Goal: Task Accomplishment & Management: Manage account settings

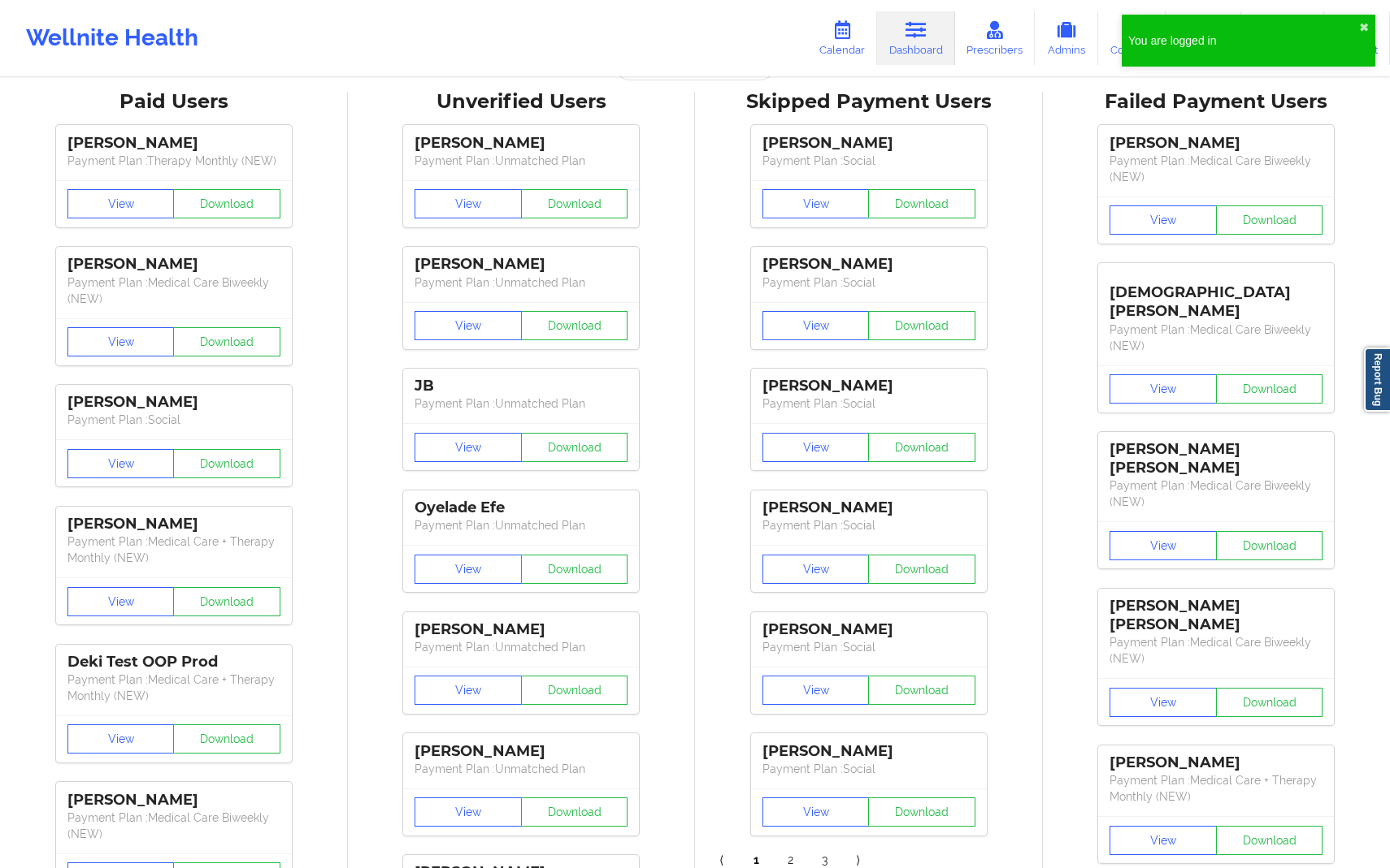
scroll to position [63, 0]
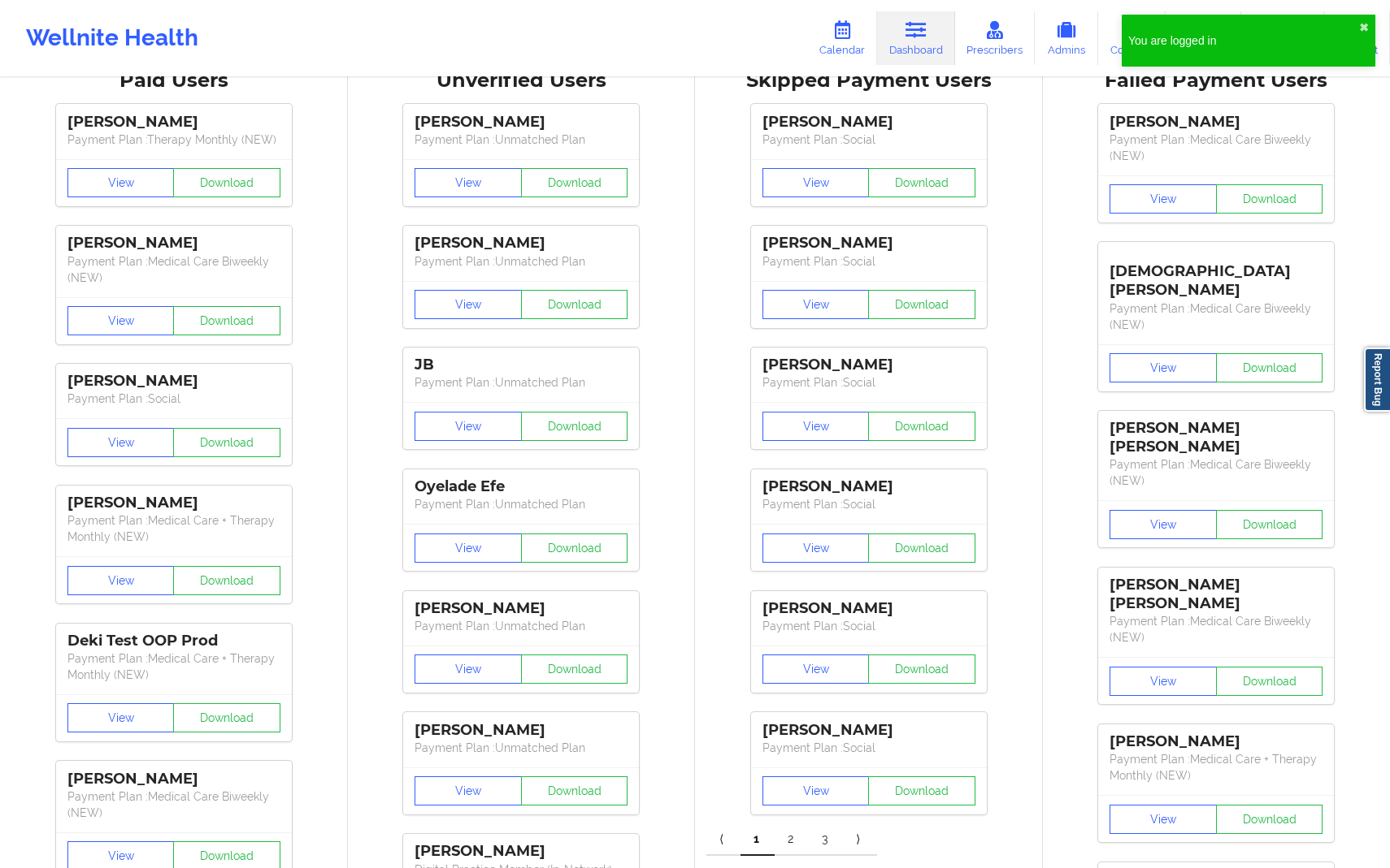
click at [942, 390] on p "Payment Plan : Social" at bounding box center [868, 382] width 213 height 17
click at [840, 50] on link "Calendar" at bounding box center [842, 38] width 70 height 54
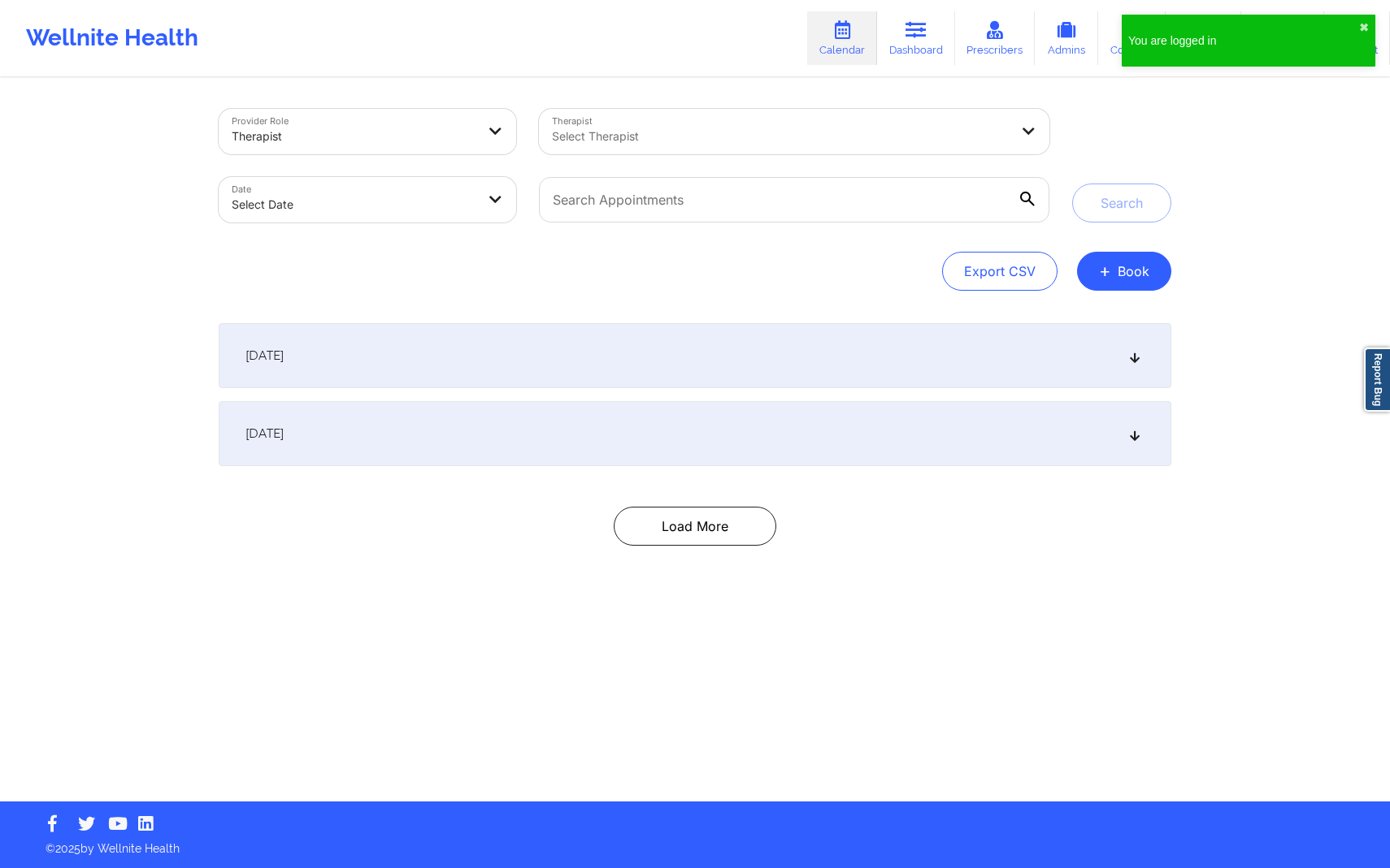
click at [1229, 264] on div "Provider Role Therapist Therapist Select Therapist Date Select Date Search Expo…" at bounding box center [695, 401] width 1390 height 802
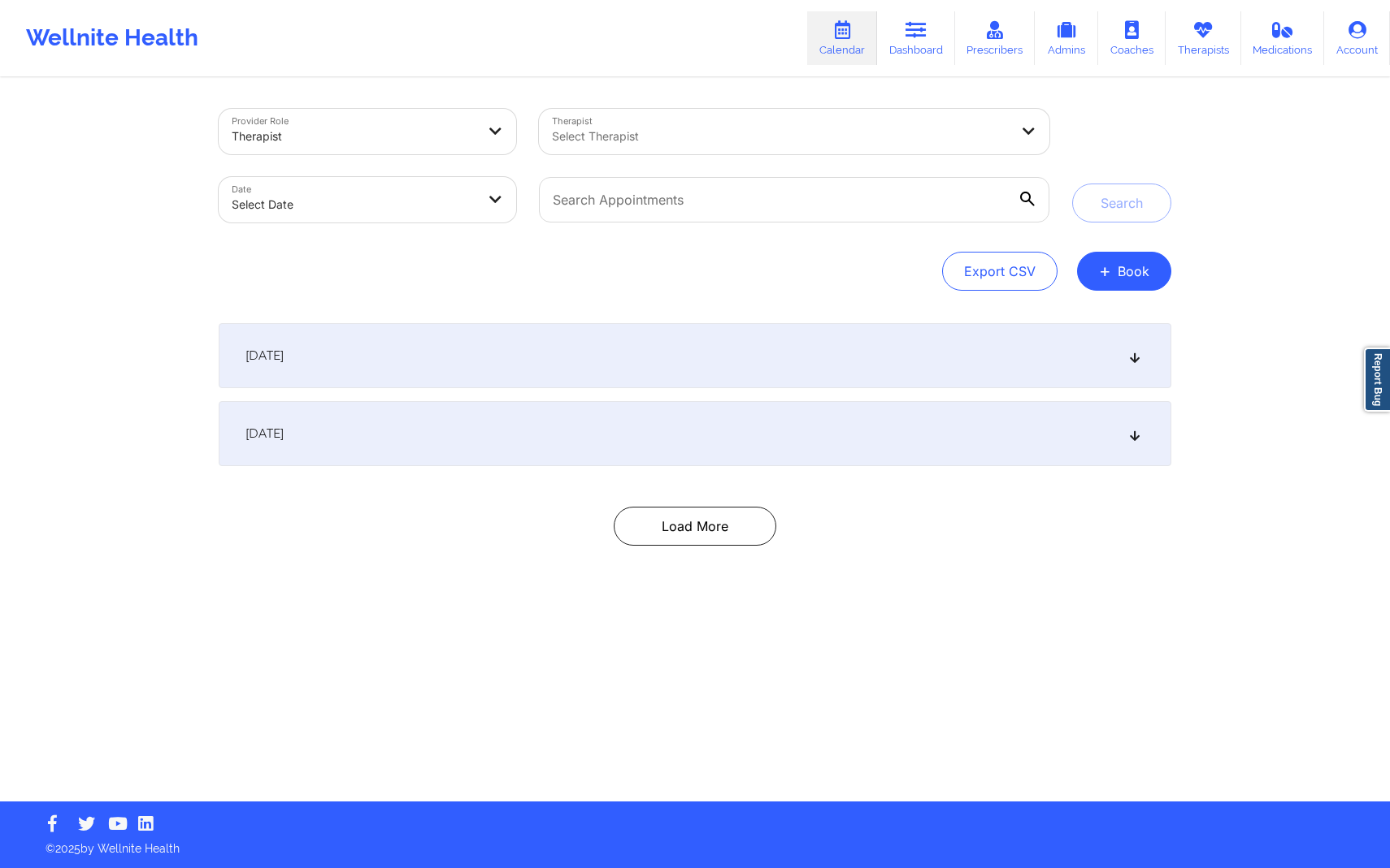
click at [678, 151] on div "Select Therapist" at bounding box center [775, 132] width 473 height 45
click at [487, 237] on div "Provider Role Therapist Therapist Use Up and Down to choose options, press Ente…" at bounding box center [695, 199] width 953 height 182
click at [1064, 47] on link "Admins" at bounding box center [1066, 38] width 64 height 54
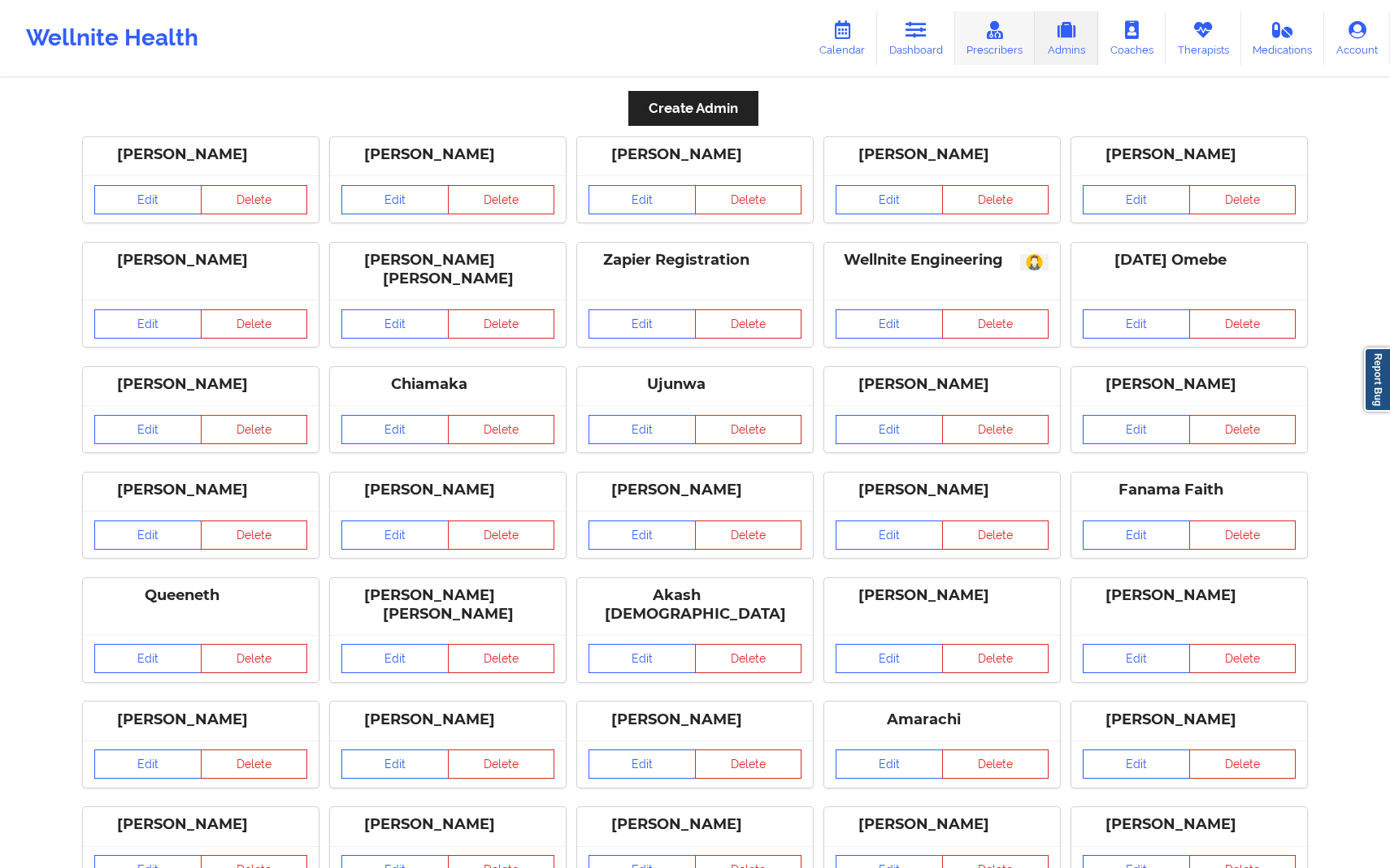
click at [973, 41] on link "Prescribers" at bounding box center [995, 38] width 81 height 54
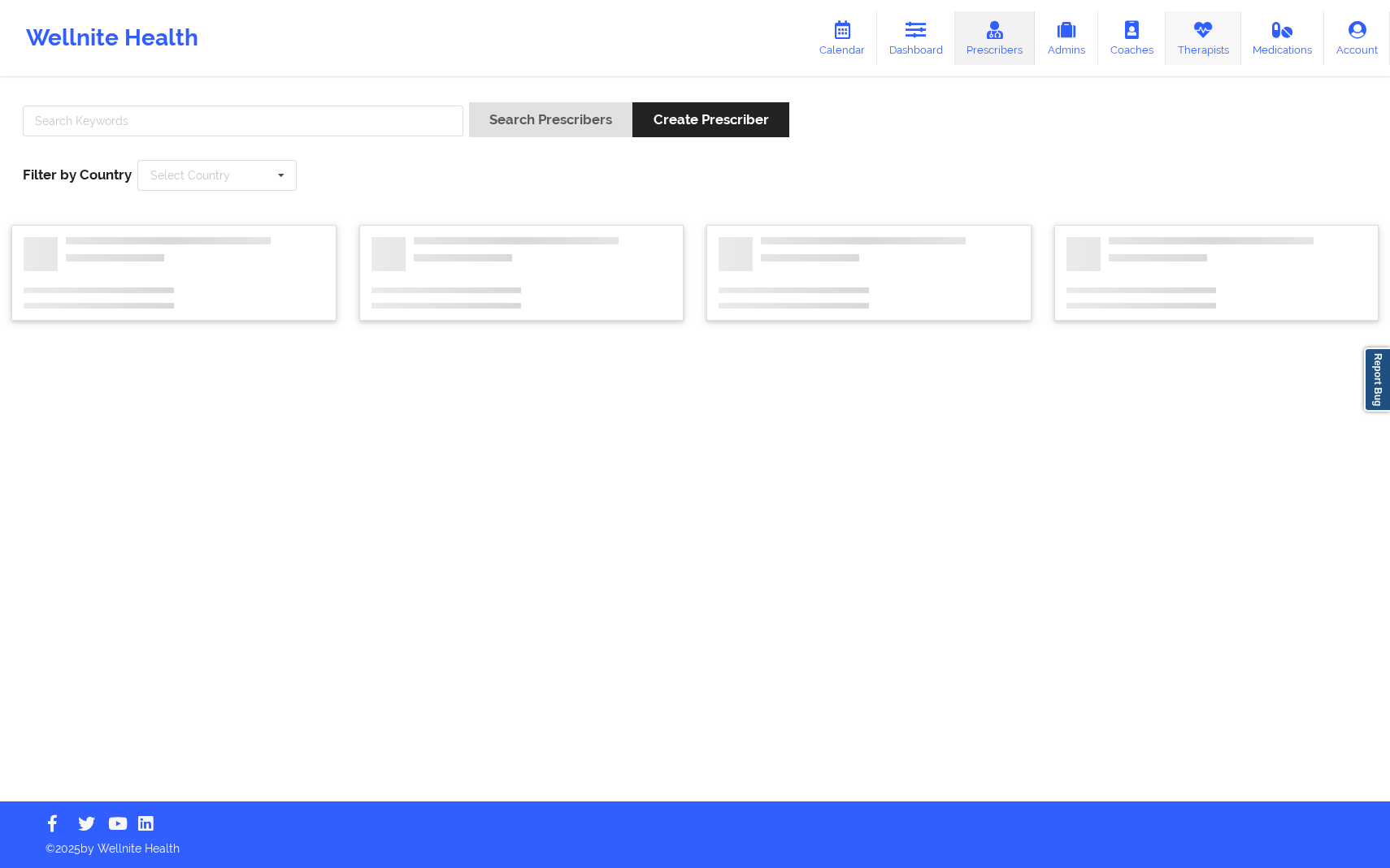
click at [1198, 35] on icon at bounding box center [1203, 30] width 22 height 18
click at [393, 127] on input "text" at bounding box center [243, 121] width 440 height 30
click at [489, 125] on button "Search Therapists" at bounding box center [547, 120] width 158 height 35
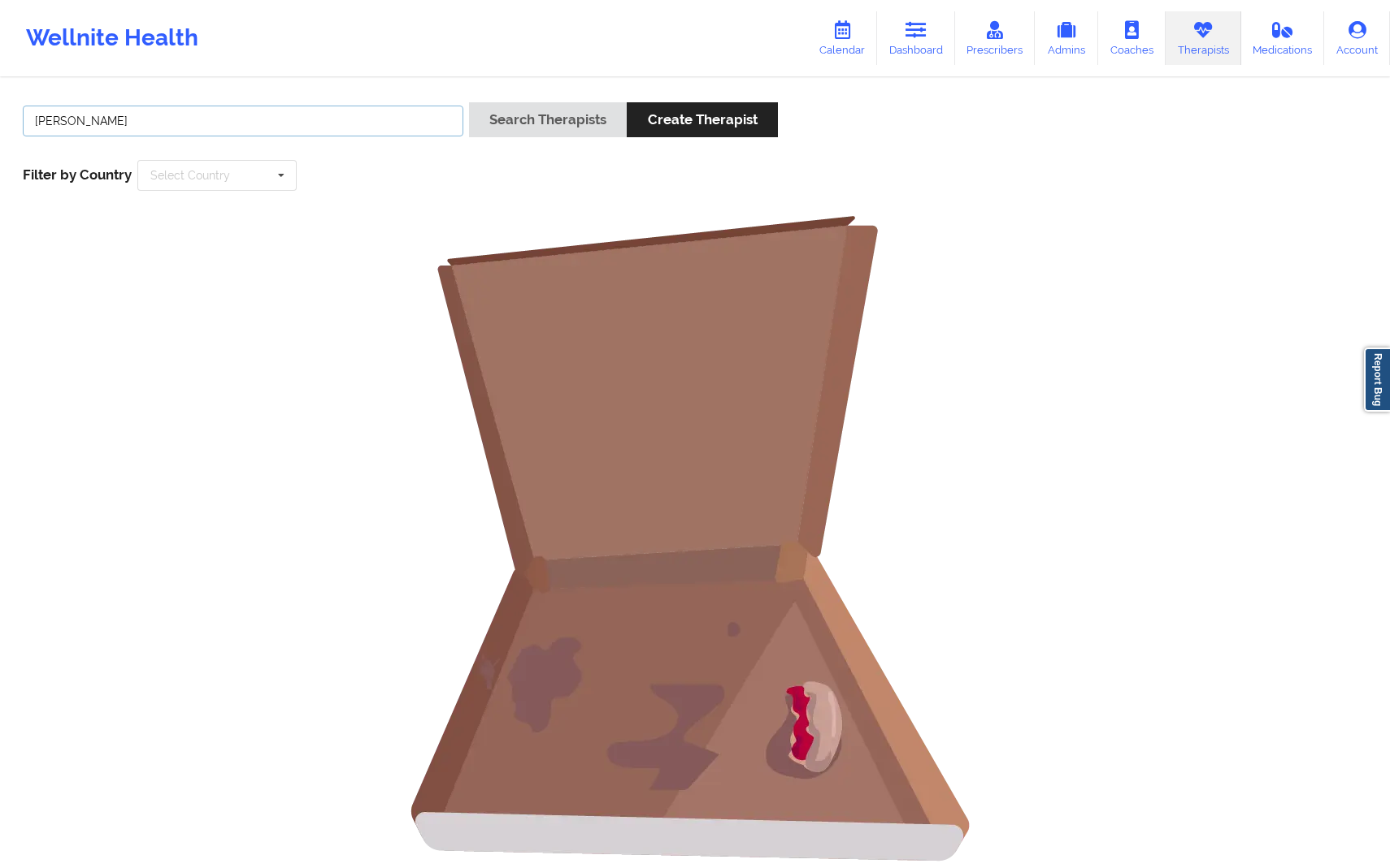
click at [326, 125] on input "[PERSON_NAME]" at bounding box center [243, 121] width 440 height 30
drag, startPoint x: 326, startPoint y: 125, endPoint x: 0, endPoint y: 125, distance: 326.0
click at [0, 125] on div "[PERSON_NAME] Search Therapists Create Therapist Filter by Country Select Count…" at bounding box center [695, 502] width 1390 height 844
type input "[PERSON_NAME]"
click at [516, 96] on div "[PERSON_NAME] Search Therapists Create Therapist Filter by Country Select Count…" at bounding box center [695, 146] width 1367 height 111
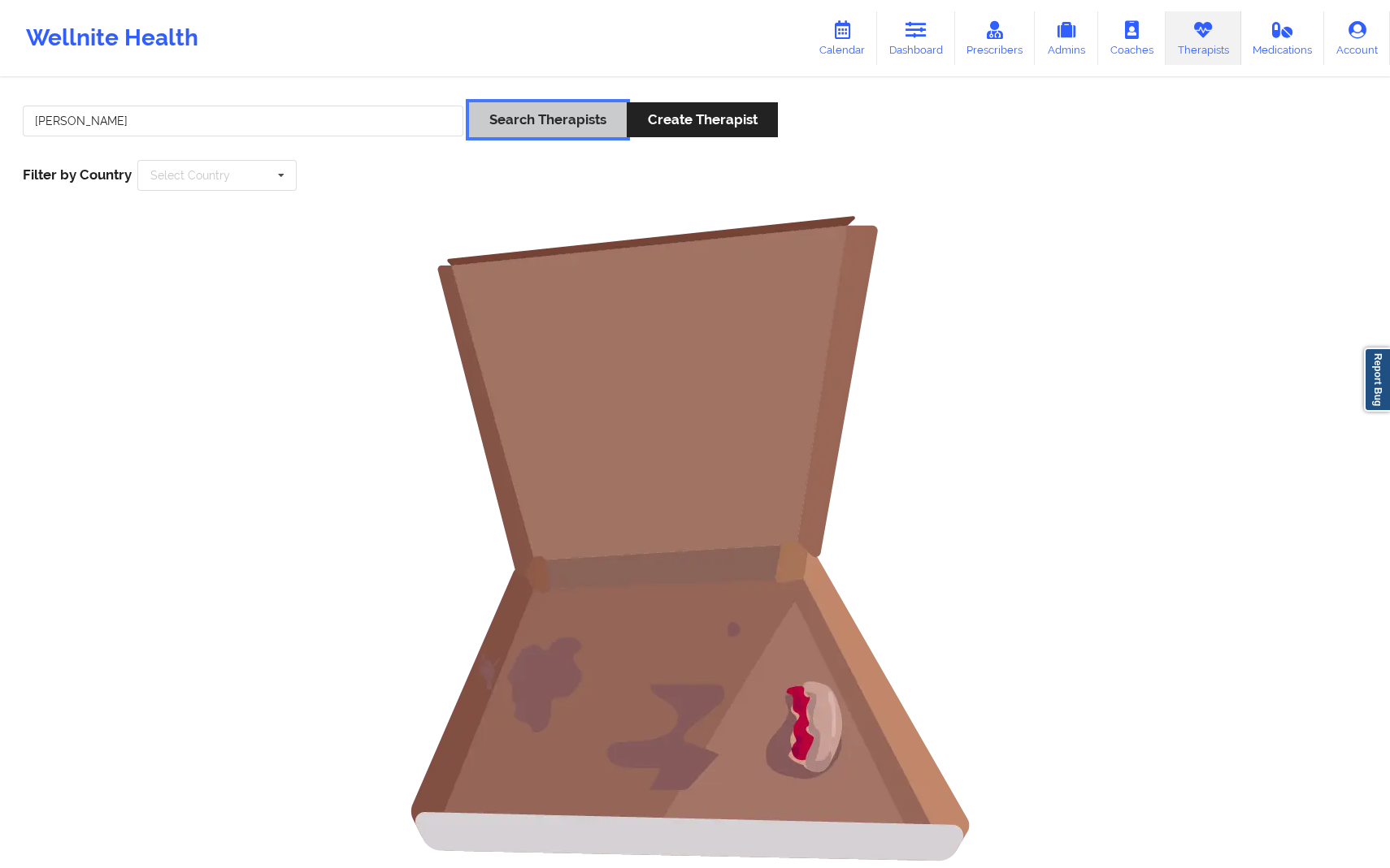
click at [511, 108] on button "Search Therapists" at bounding box center [547, 120] width 158 height 35
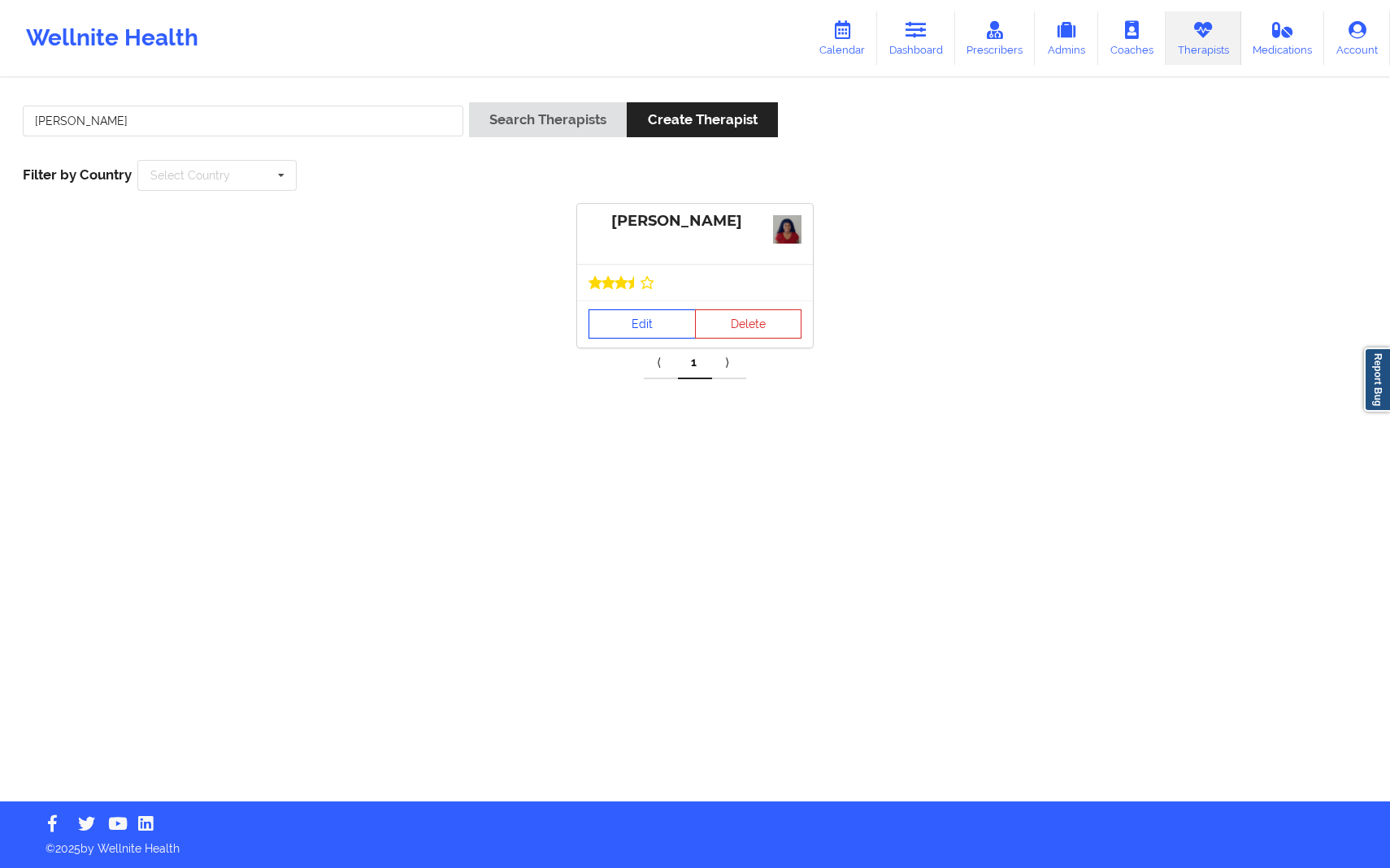
click at [660, 329] on link "Edit" at bounding box center [641, 324] width 107 height 29
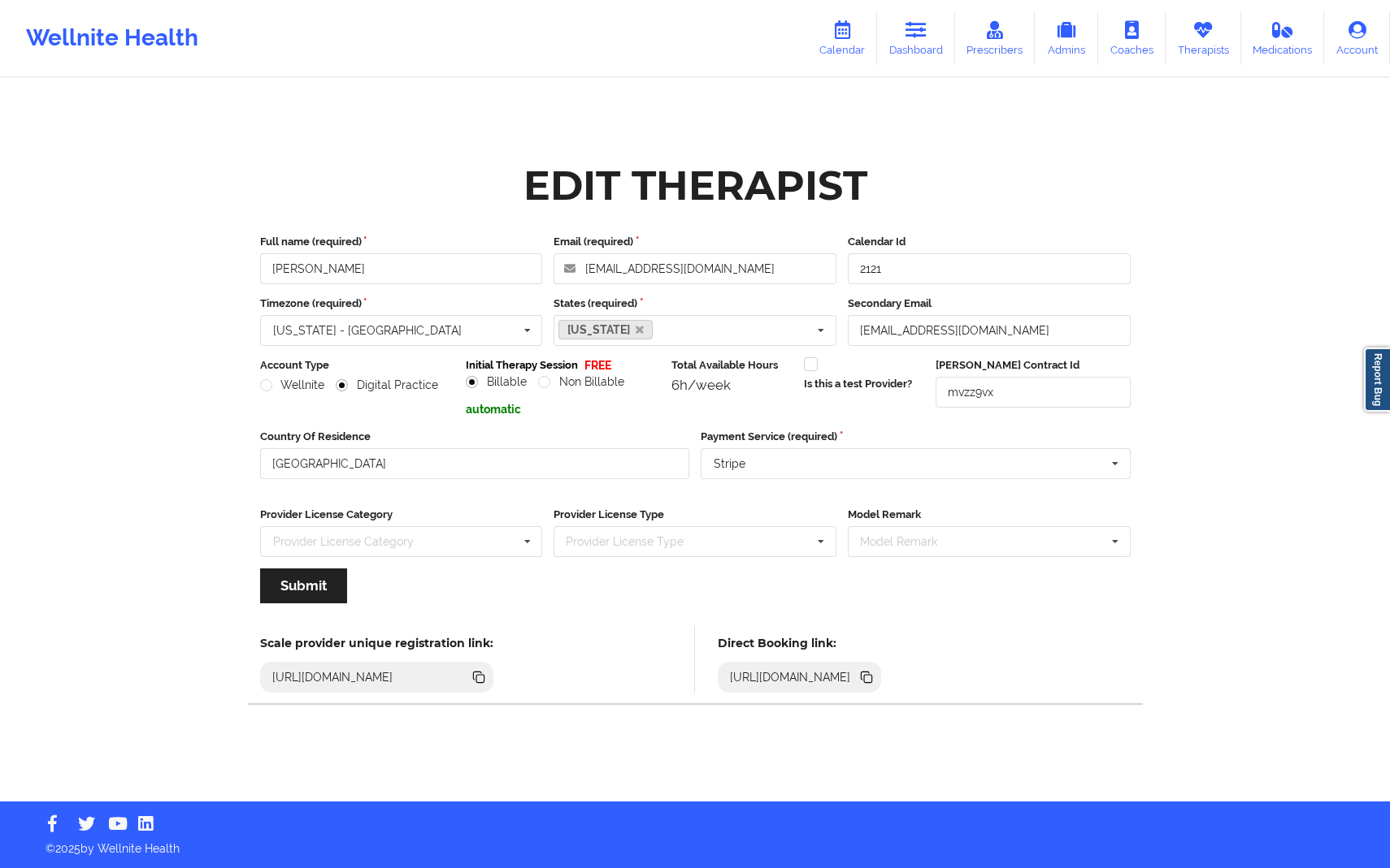
click at [872, 678] on icon at bounding box center [867, 679] width 8 height 8
click at [868, 675] on icon at bounding box center [864, 677] width 8 height 8
click at [875, 673] on icon at bounding box center [866, 678] width 18 height 18
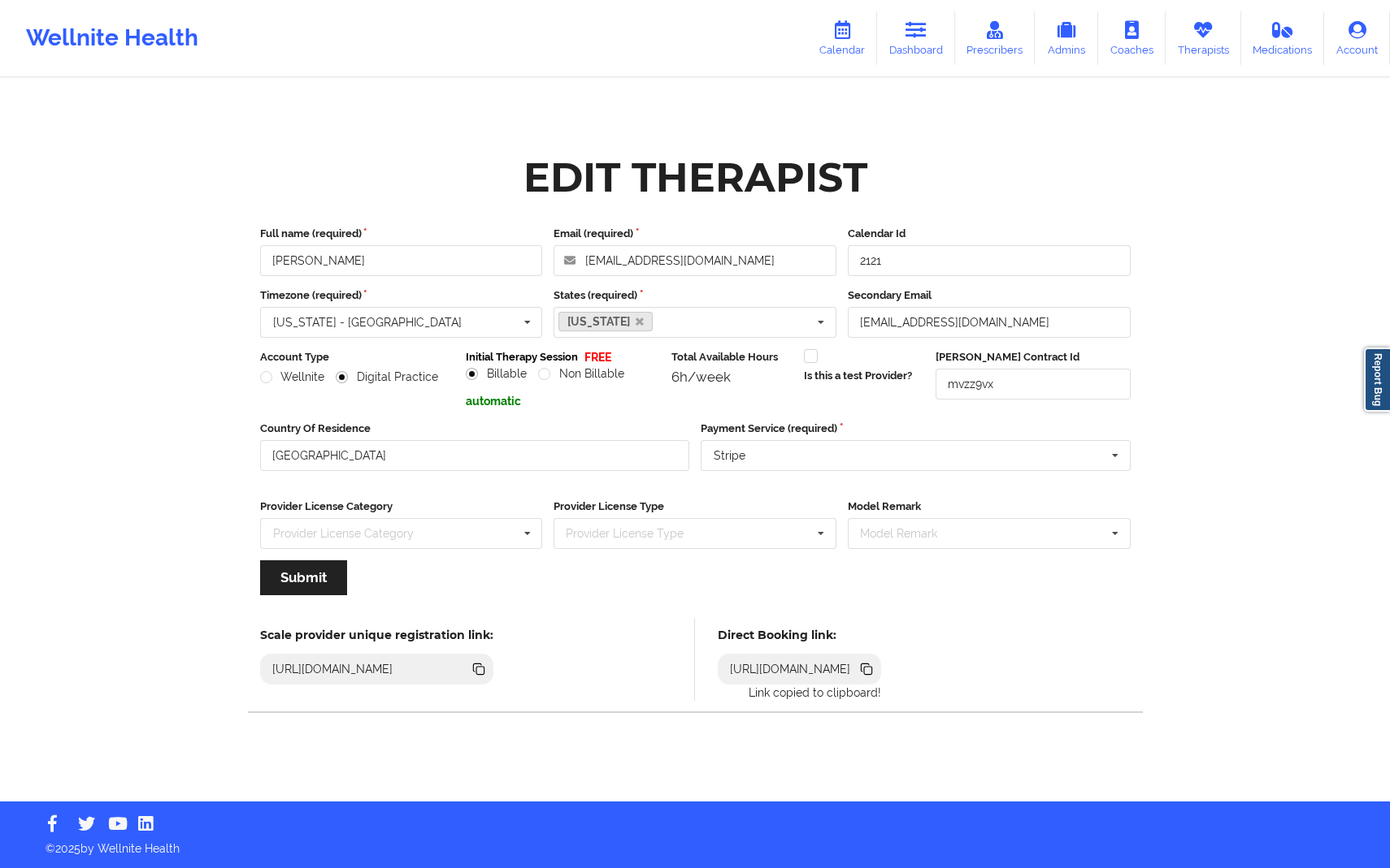
click at [872, 672] on icon at bounding box center [867, 671] width 8 height 8
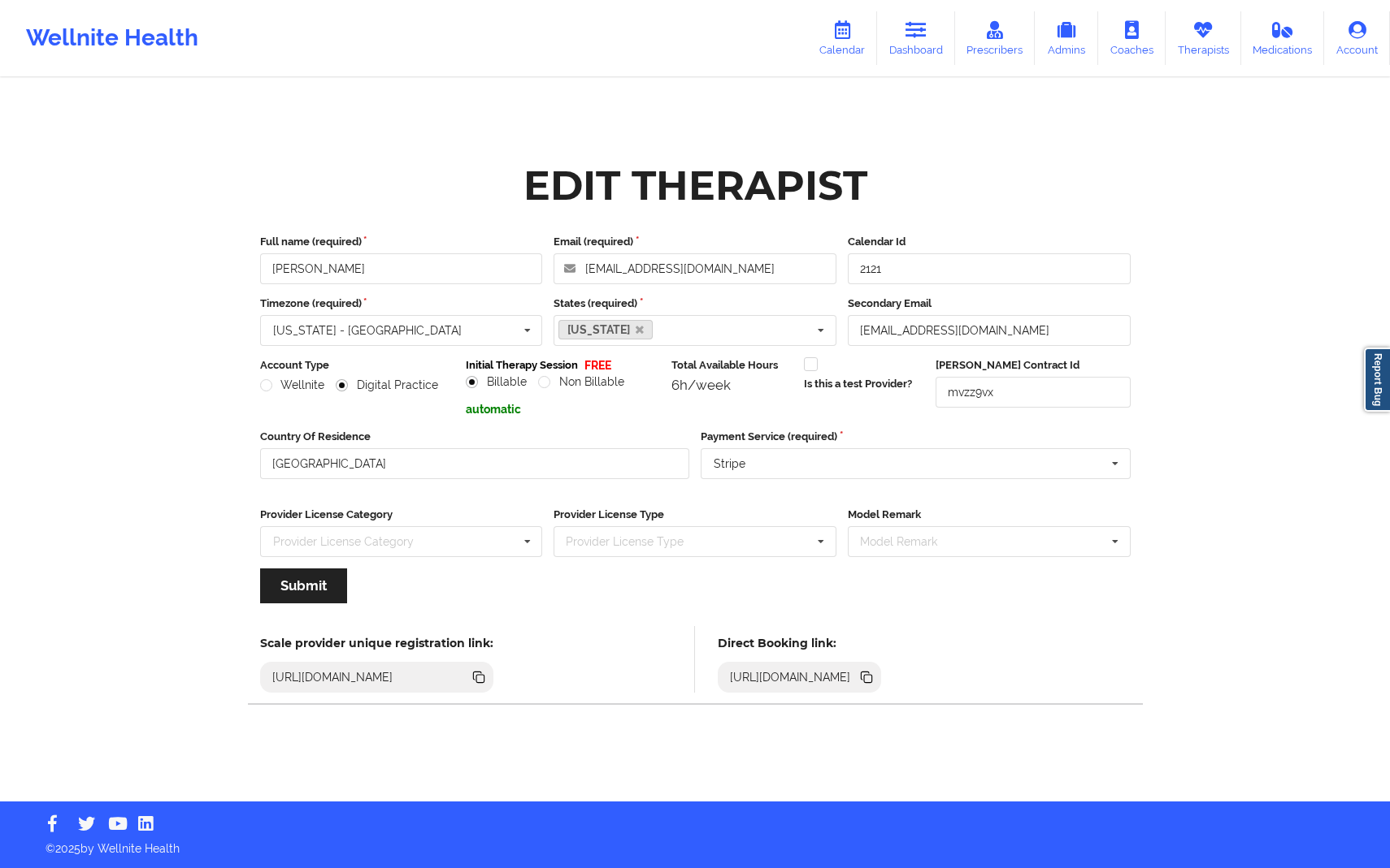
click at [1042, 126] on div "Edit Therapist Full name (required) [PERSON_NAME] Email (required) [EMAIL_ADDRE…" at bounding box center [695, 401] width 939 height 802
click at [933, 31] on link "Dashboard" at bounding box center [916, 38] width 78 height 54
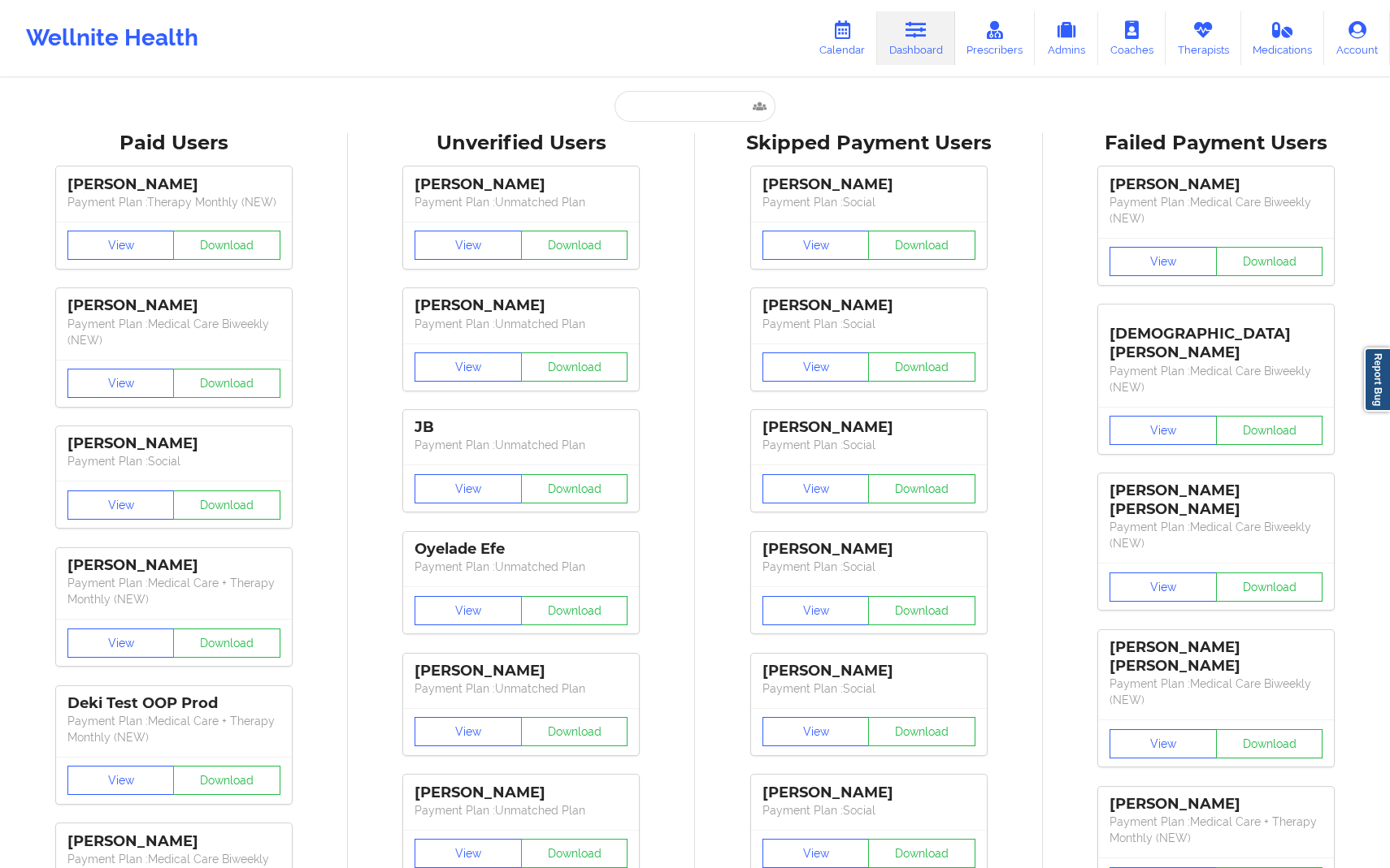
click at [701, 101] on input "text" at bounding box center [695, 106] width 161 height 30
paste input "[PERSON_NAME][EMAIL_ADDRESS][PERSON_NAME][DOMAIN_NAME]"
type input "[PERSON_NAME][EMAIL_ADDRESS][PERSON_NAME][DOMAIN_NAME]"
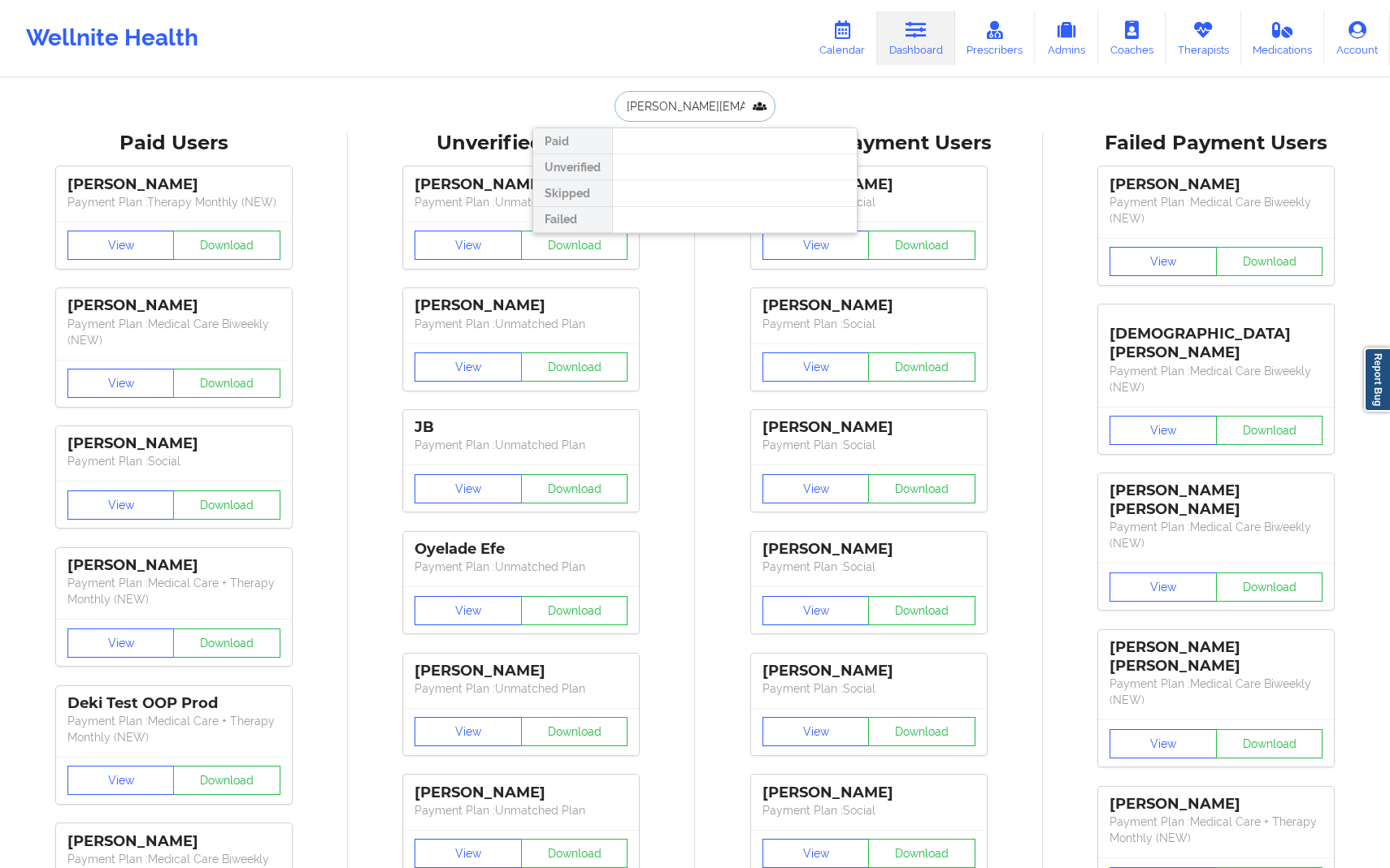
drag, startPoint x: 750, startPoint y: 105, endPoint x: 516, endPoint y: 84, distance: 234.9
drag, startPoint x: 713, startPoint y: 102, endPoint x: 618, endPoint y: 95, distance: 95.3
click at [618, 95] on input "[PERSON_NAME]" at bounding box center [695, 106] width 161 height 30
type input "[PERSON_NAME]"
